Goal: Task Accomplishment & Management: Use online tool/utility

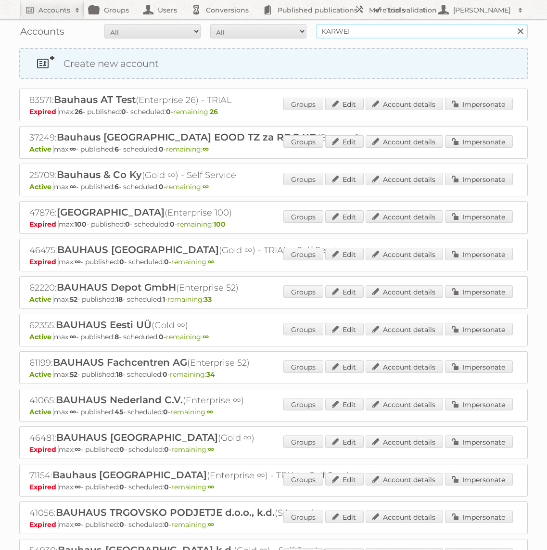
type input "KARWEI"
click at [513, 24] on input "Search" at bounding box center [520, 31] width 14 height 14
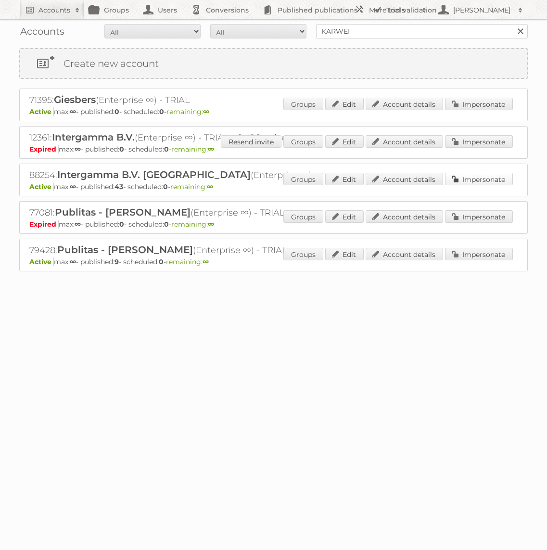
click at [487, 182] on link "Impersonate" at bounding box center [479, 179] width 68 height 13
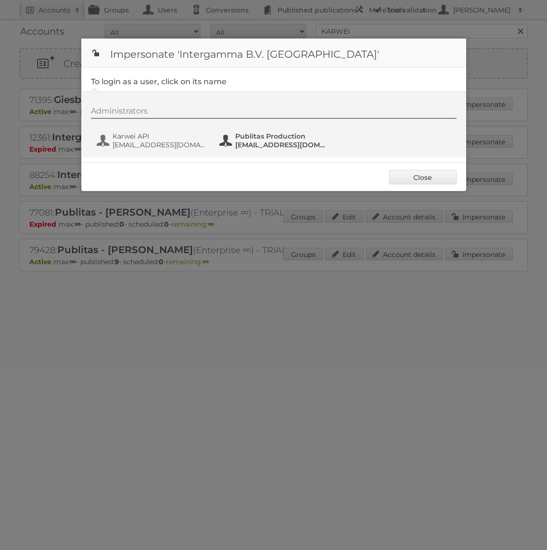
click at [265, 132] on span "Publitas Production" at bounding box center [281, 136] width 93 height 9
